Goal: Use online tool/utility: Use online tool/utility

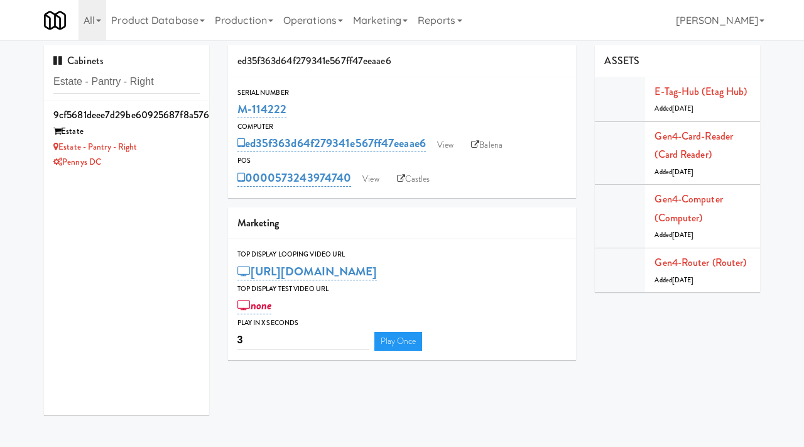
click at [173, 141] on div "Estate - Pantry - Right" at bounding box center [126, 148] width 146 height 16
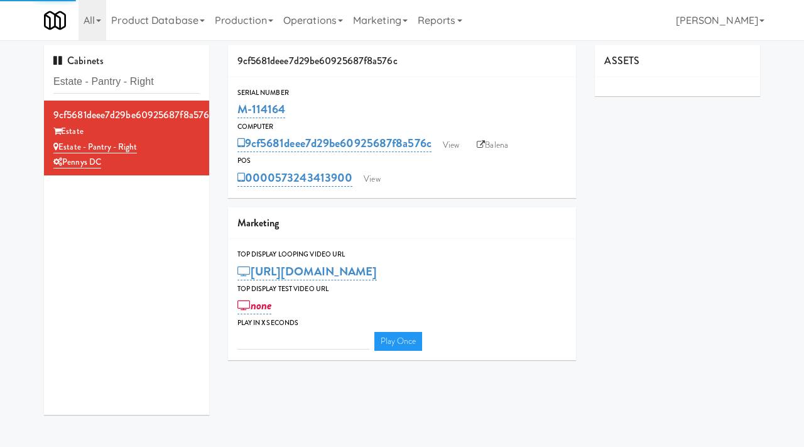
type input "3"
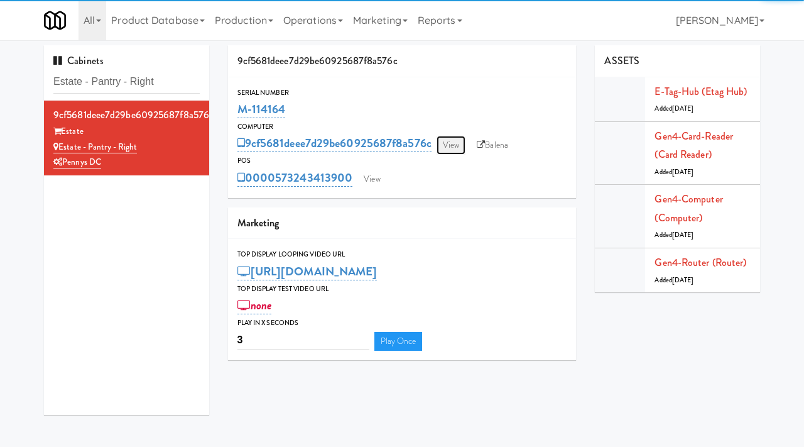
click at [459, 147] on link "View" at bounding box center [451, 145] width 29 height 19
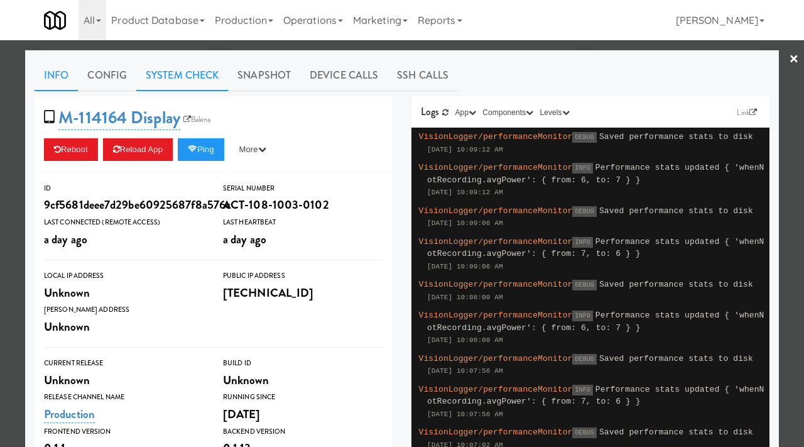
click at [195, 67] on link "System Check" at bounding box center [182, 75] width 92 height 31
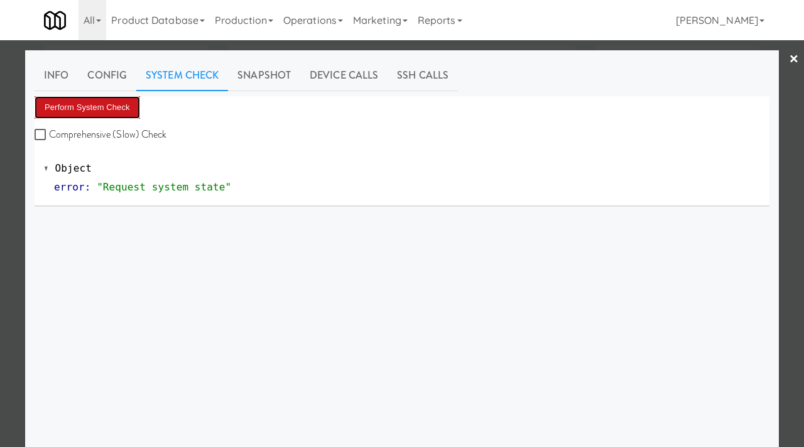
click at [83, 102] on button "Perform System Check" at bounding box center [88, 107] width 106 height 23
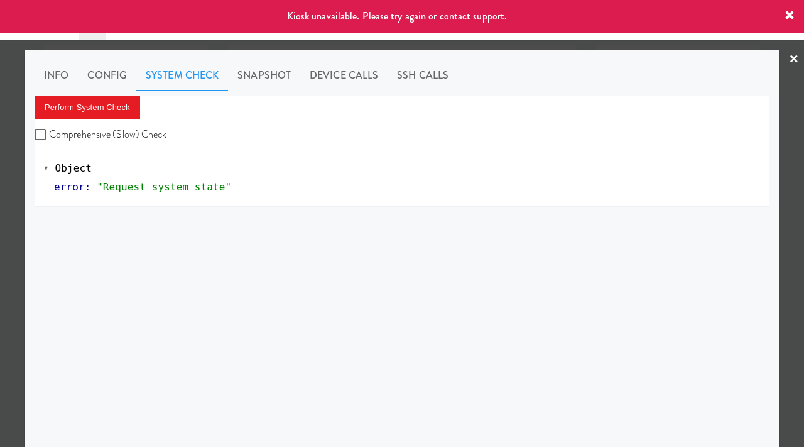
click at [0, 228] on div at bounding box center [402, 223] width 804 height 447
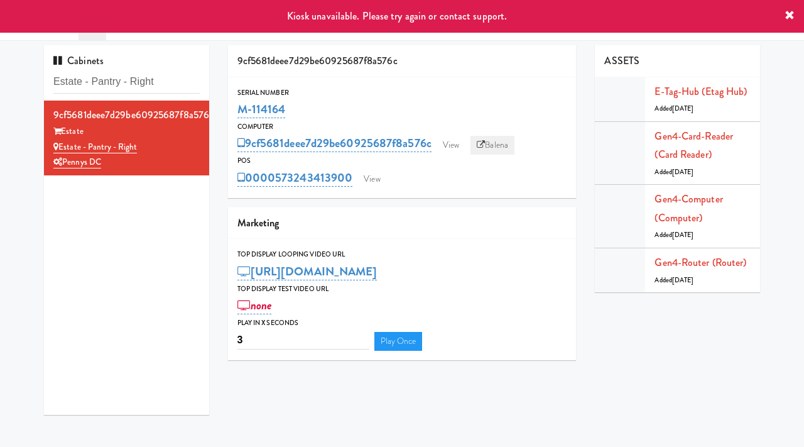
click at [508, 147] on link "Balena" at bounding box center [493, 145] width 44 height 19
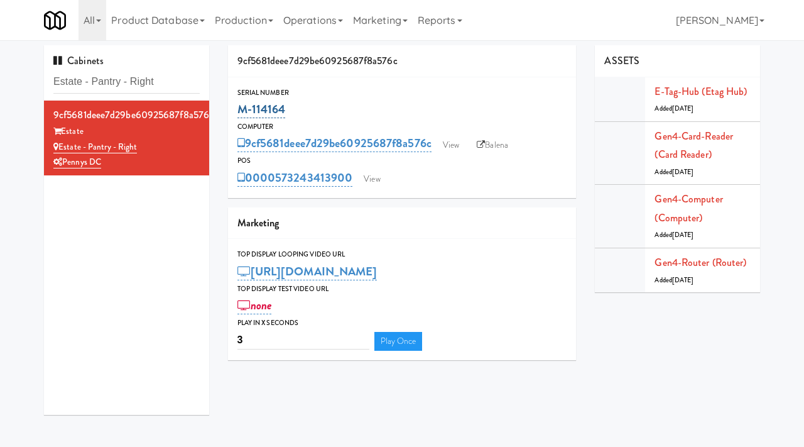
drag, startPoint x: 297, startPoint y: 106, endPoint x: 238, endPoint y: 111, distance: 60.0
click at [238, 111] on div "M-114164" at bounding box center [403, 109] width 330 height 21
copy link "M-114164"
